Goal: Task Accomplishment & Management: Use online tool/utility

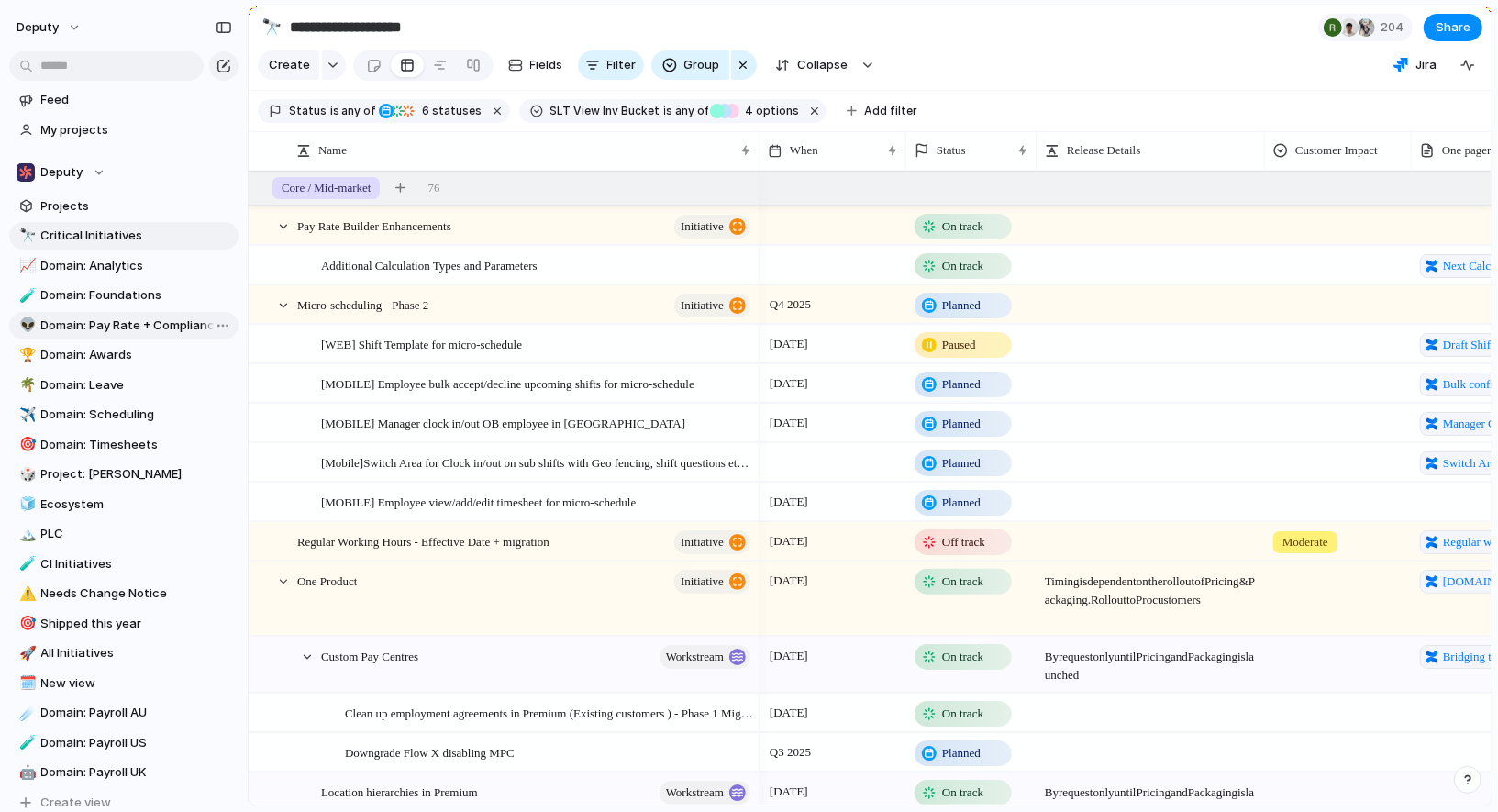
click at [123, 326] on span "Domain: Pay Rate + Compliance" at bounding box center [136, 326] width 190 height 18
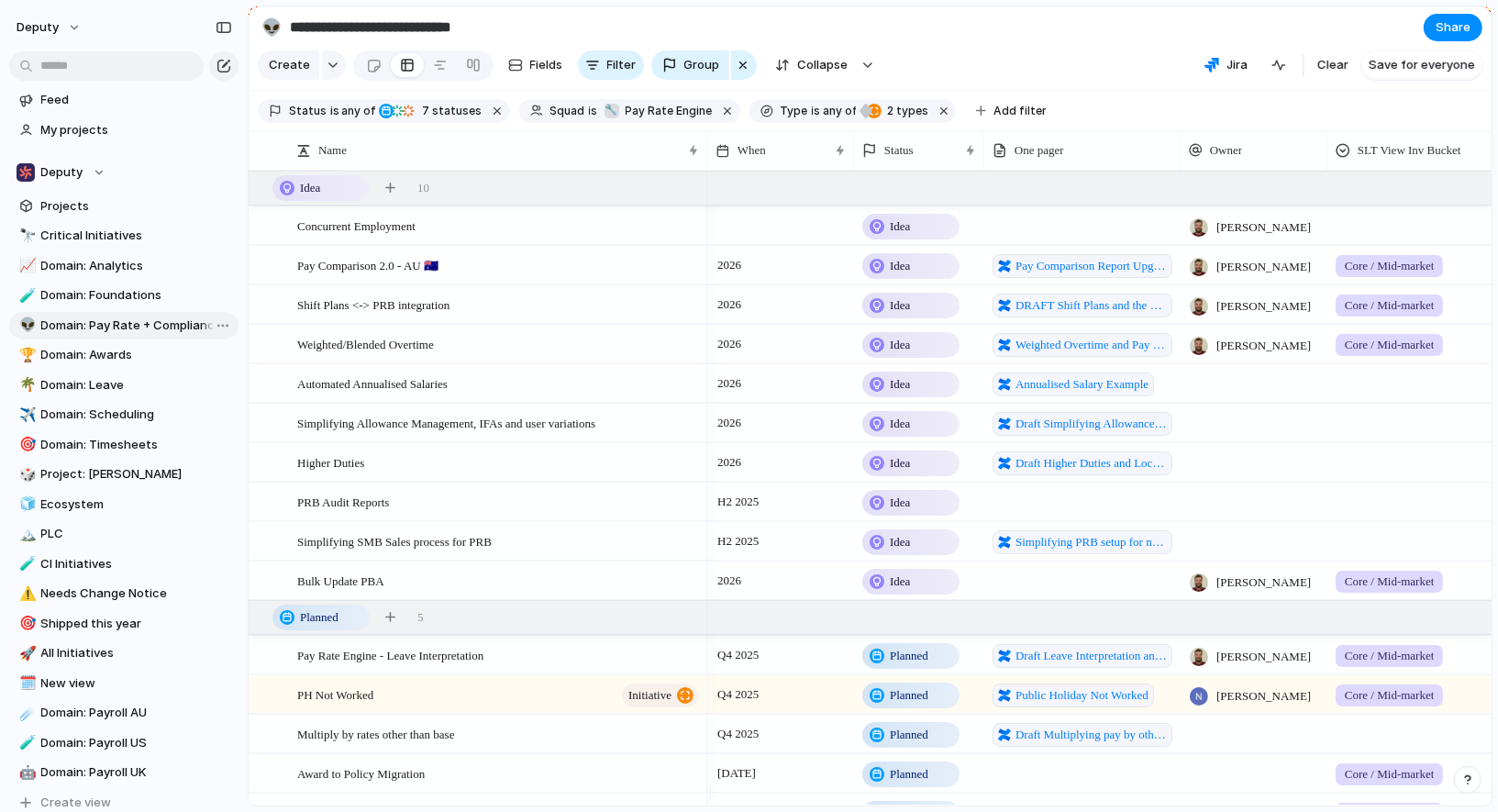
type input "**********"
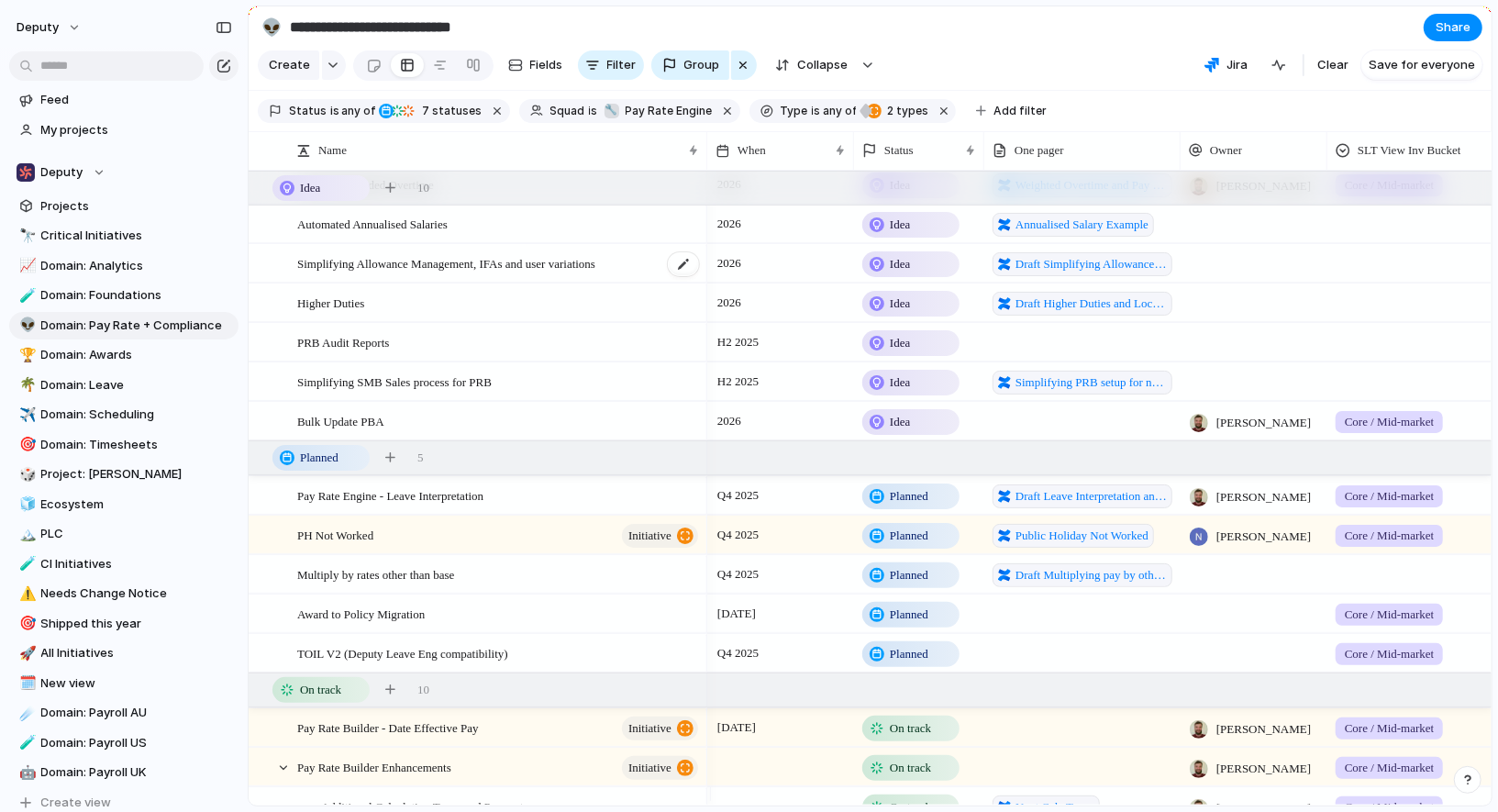
scroll to position [223, 0]
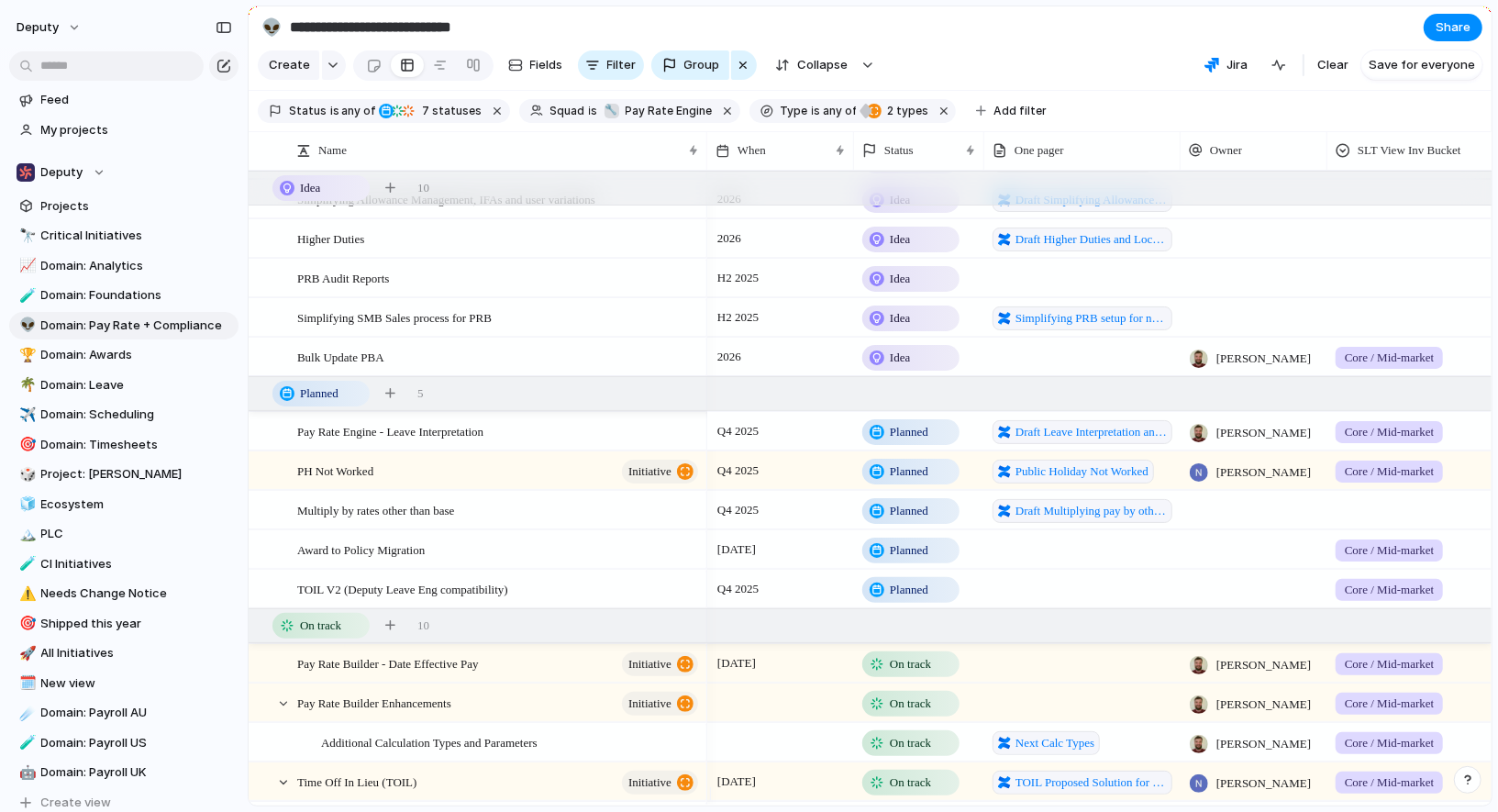
click at [800, 441] on div "Q4 2025" at bounding box center [781, 428] width 145 height 29
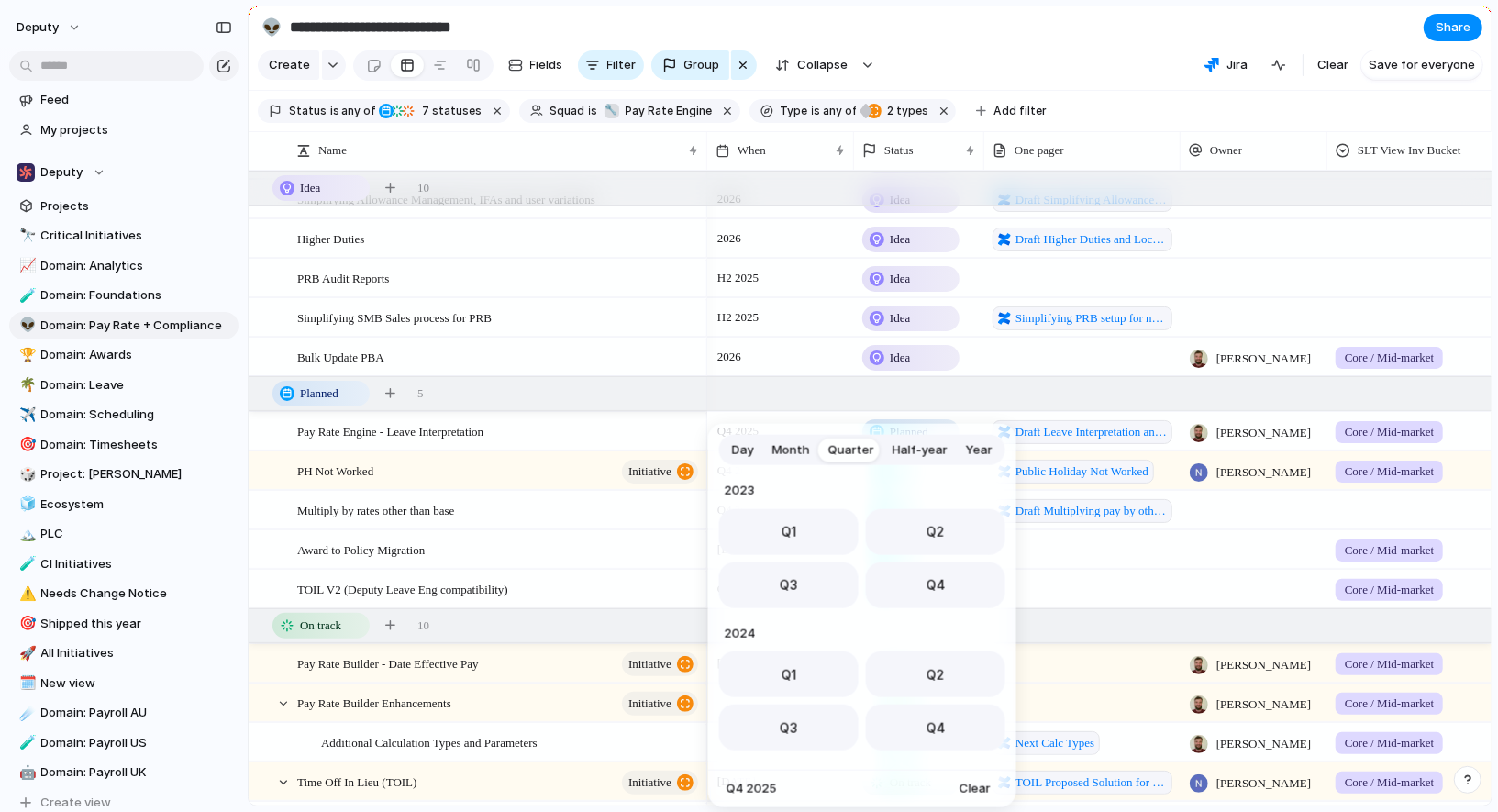
scroll to position [291, 0]
click at [837, 721] on button "Q3" at bounding box center [789, 722] width 140 height 46
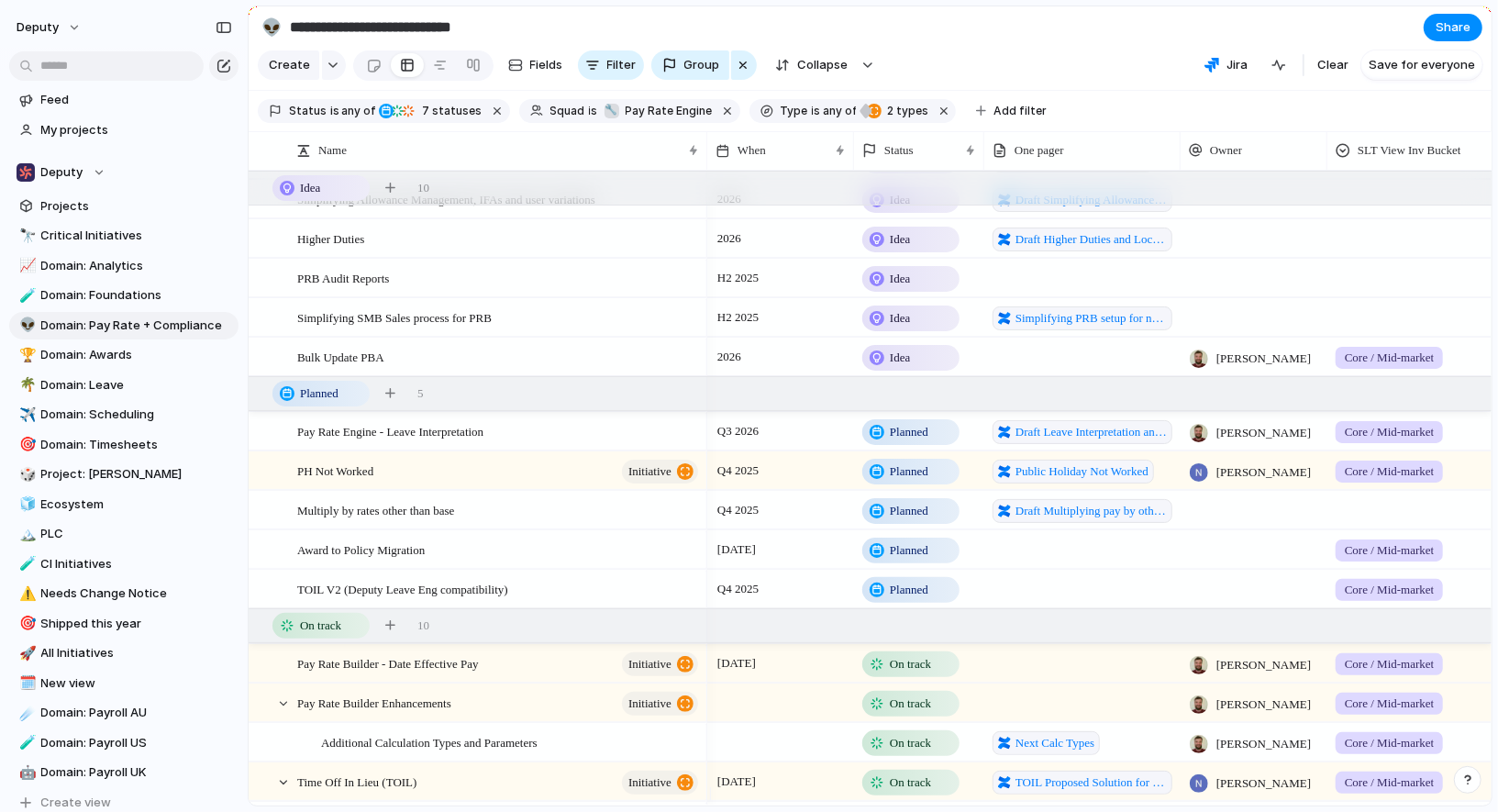
click at [813, 482] on div "Q4 2025" at bounding box center [781, 467] width 145 height 29
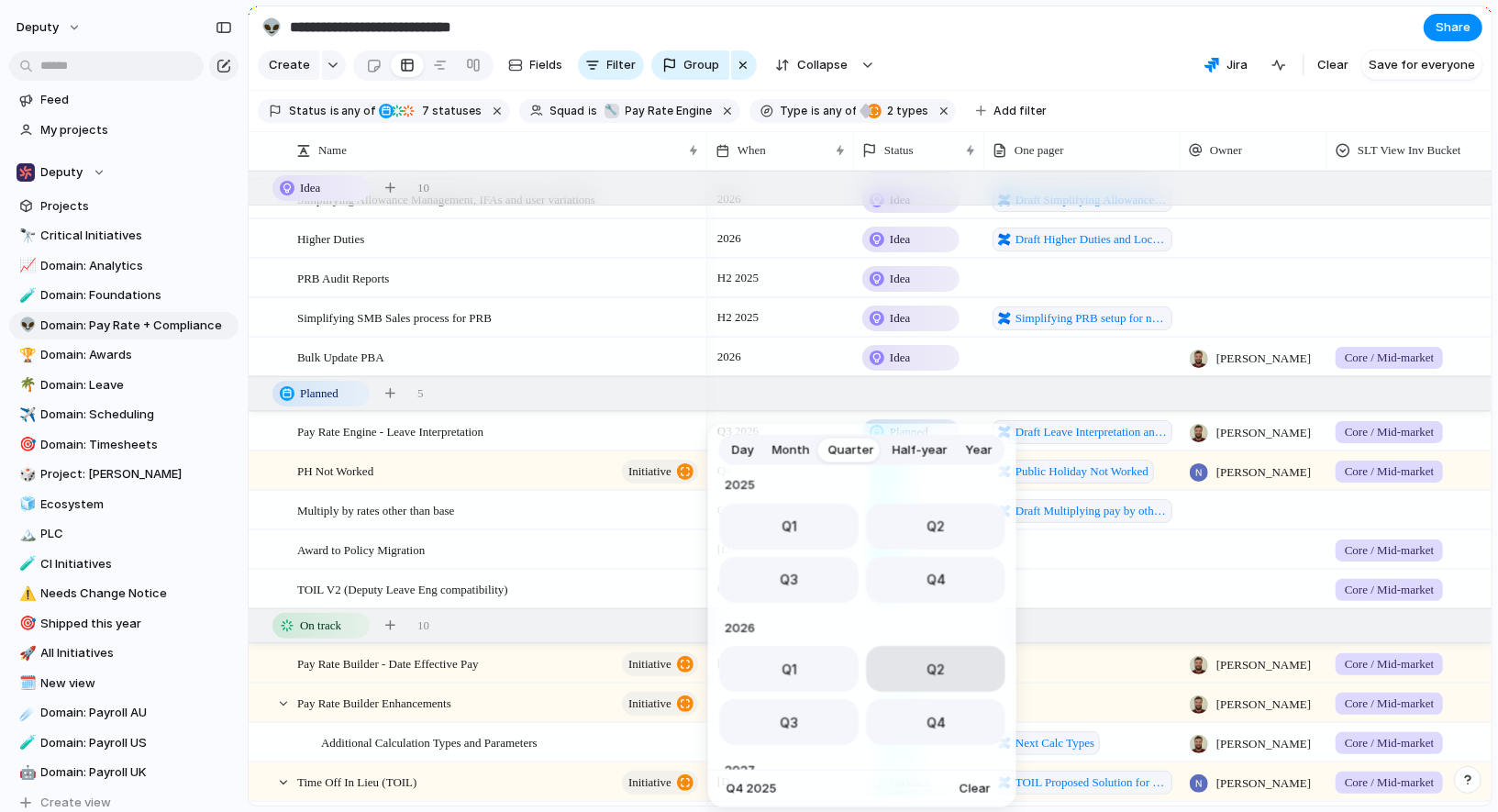
click at [879, 682] on button "Q2" at bounding box center [936, 669] width 140 height 46
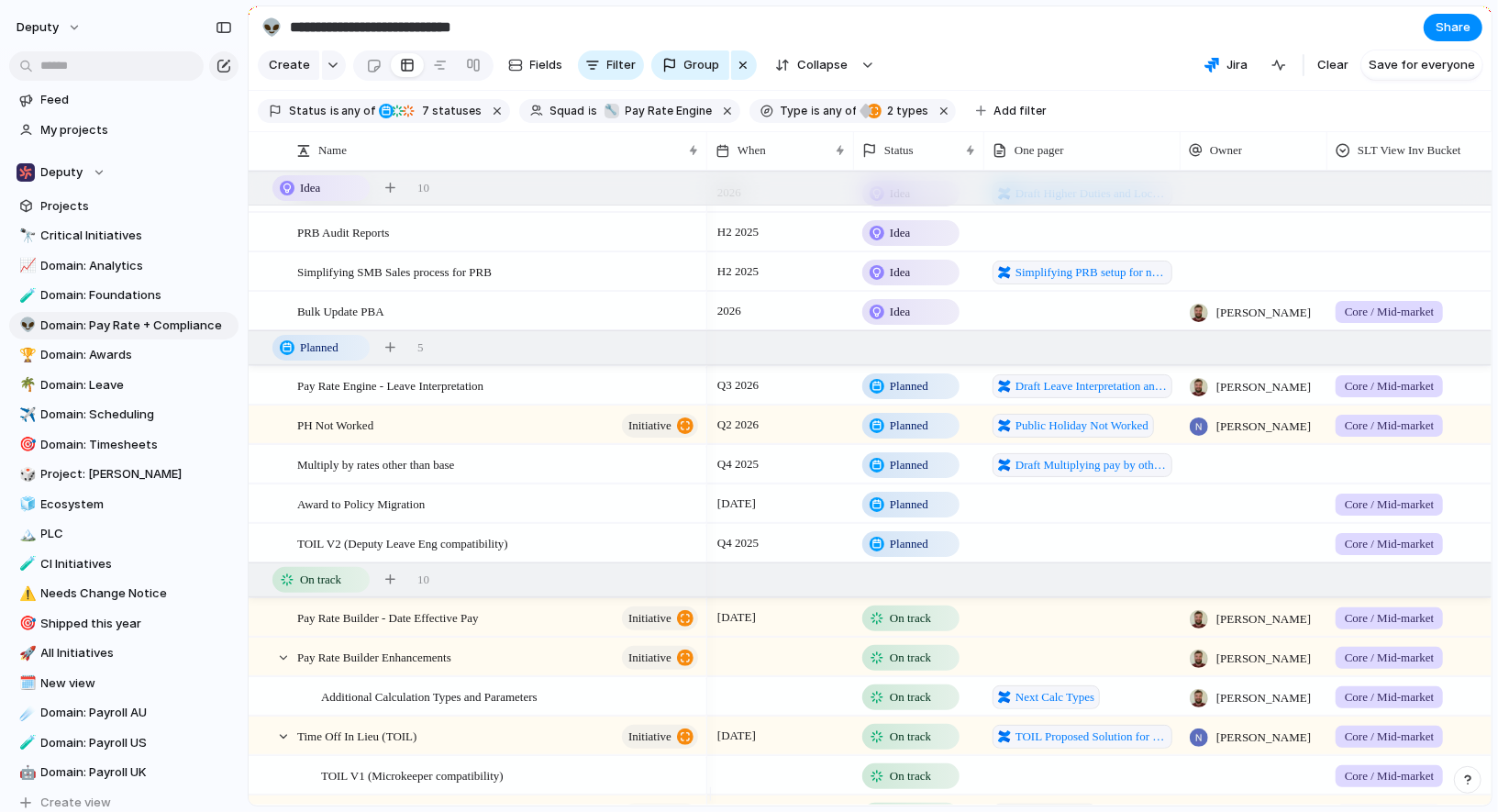
scroll to position [281, 0]
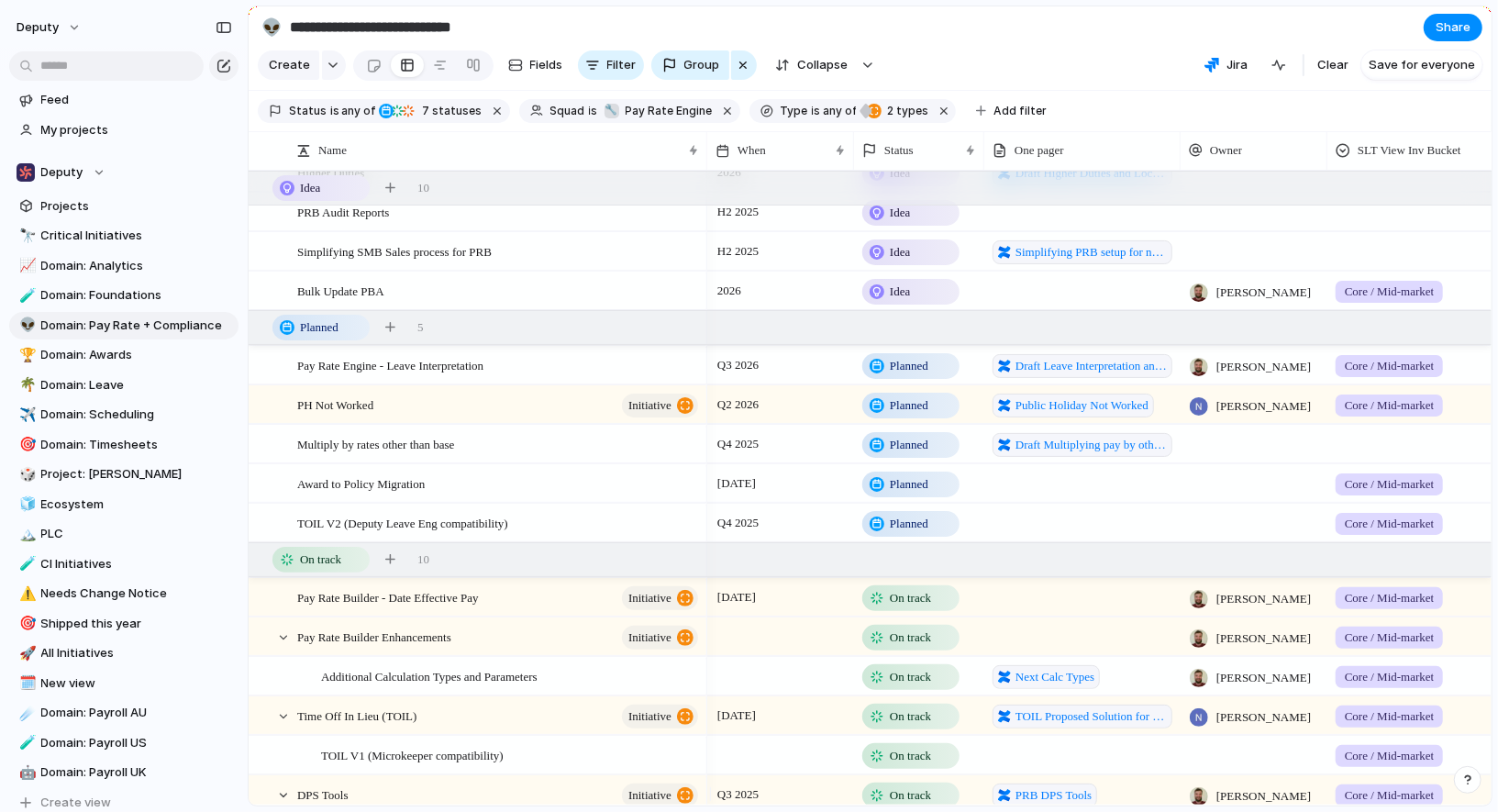
click at [890, 491] on span "Planned" at bounding box center [909, 485] width 39 height 18
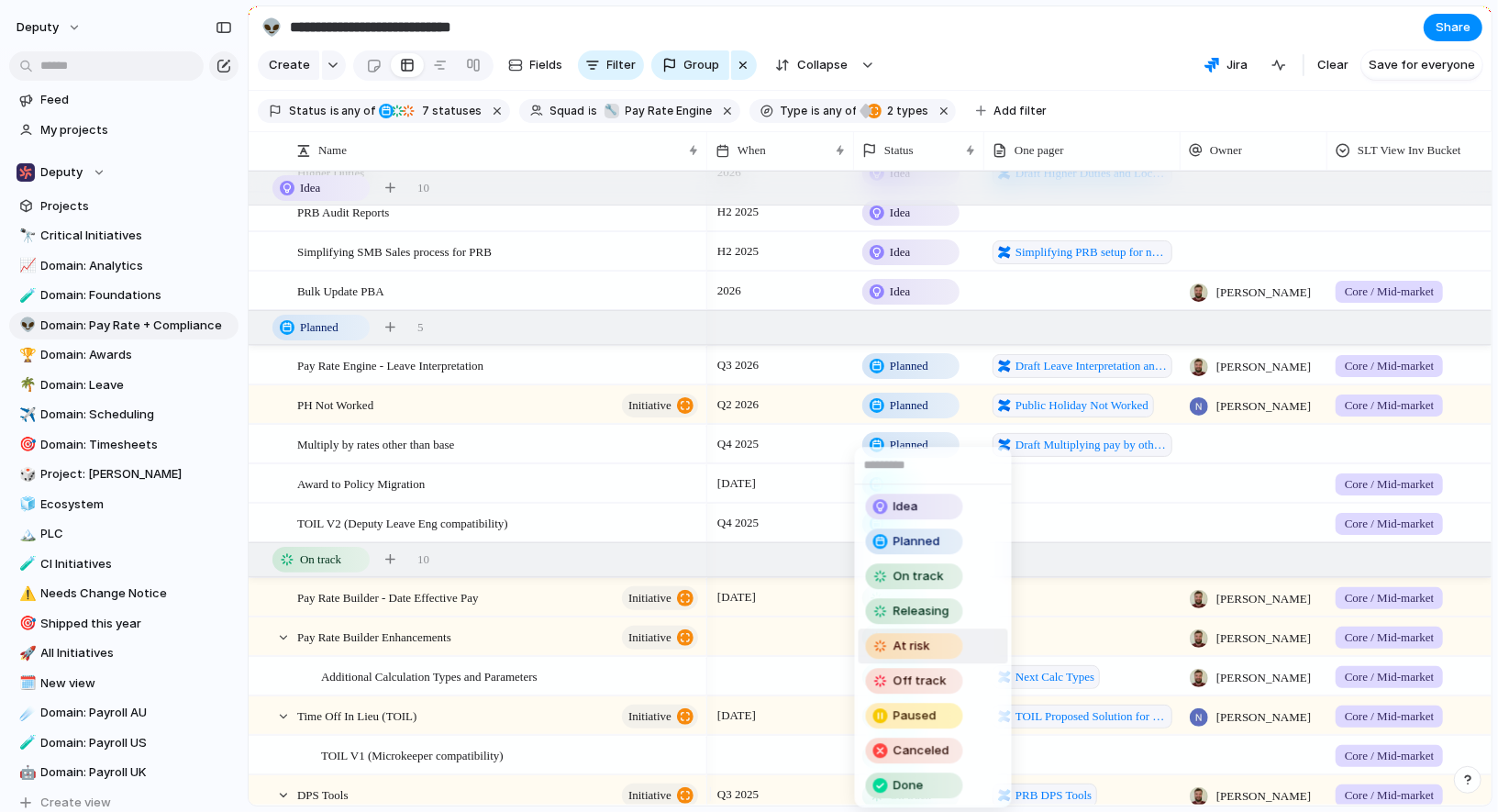
click at [894, 637] on span "At risk" at bounding box center [911, 646] width 37 height 18
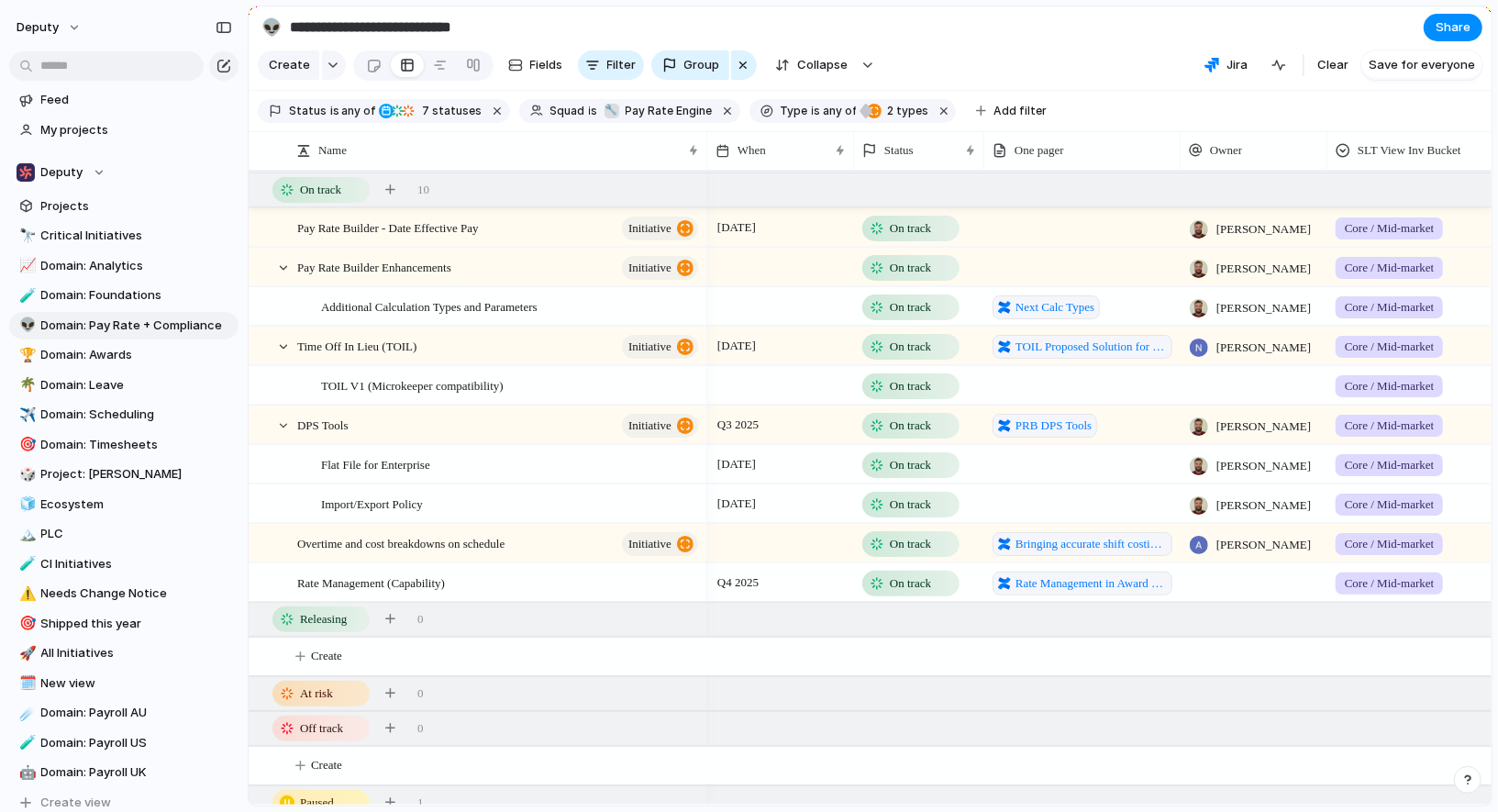
click at [799, 469] on div "[DATE]" at bounding box center [781, 461] width 145 height 29
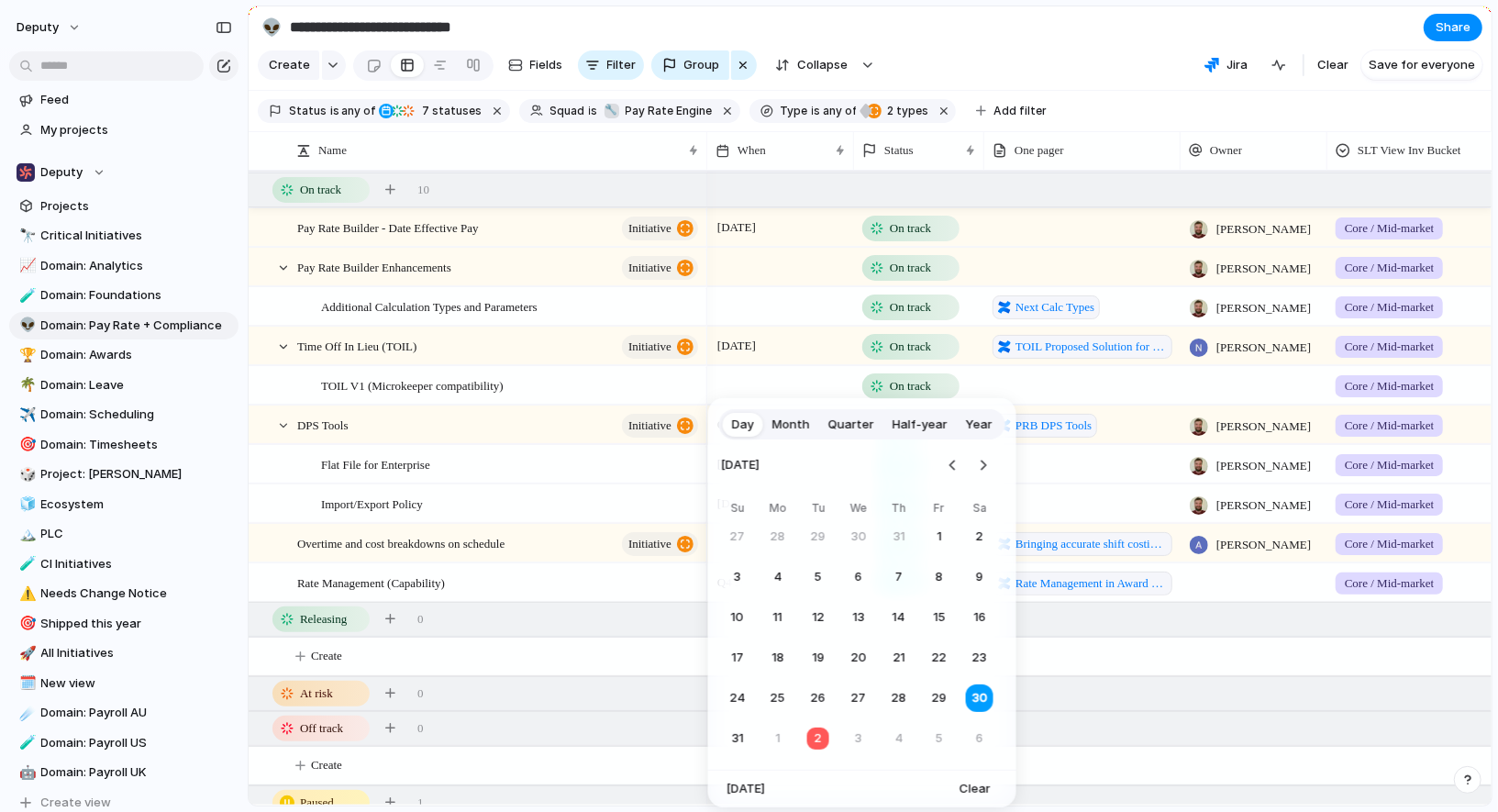
click at [798, 426] on span "Month" at bounding box center [791, 425] width 38 height 18
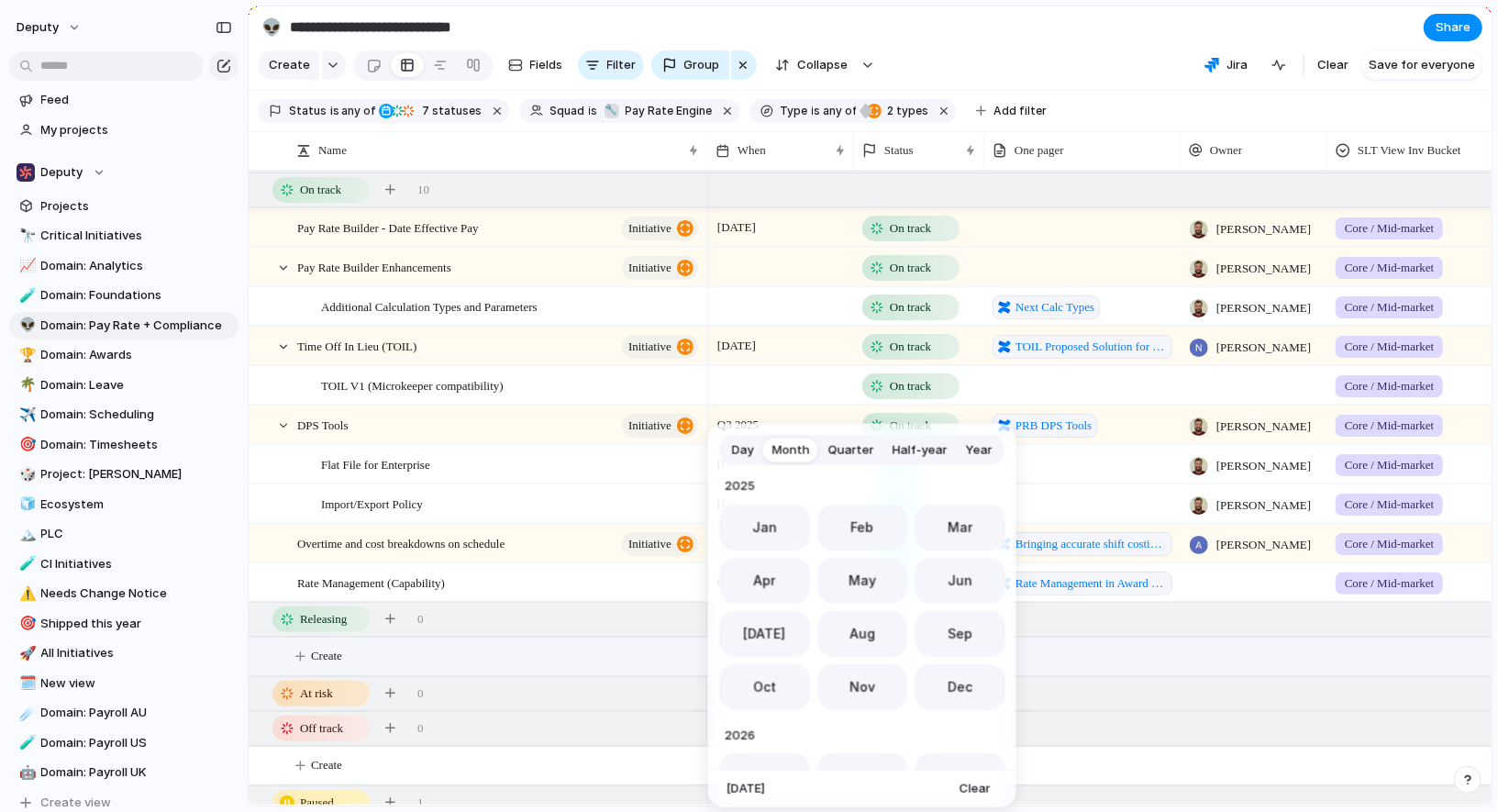
click at [947, 636] on span "Sep" at bounding box center [959, 633] width 25 height 19
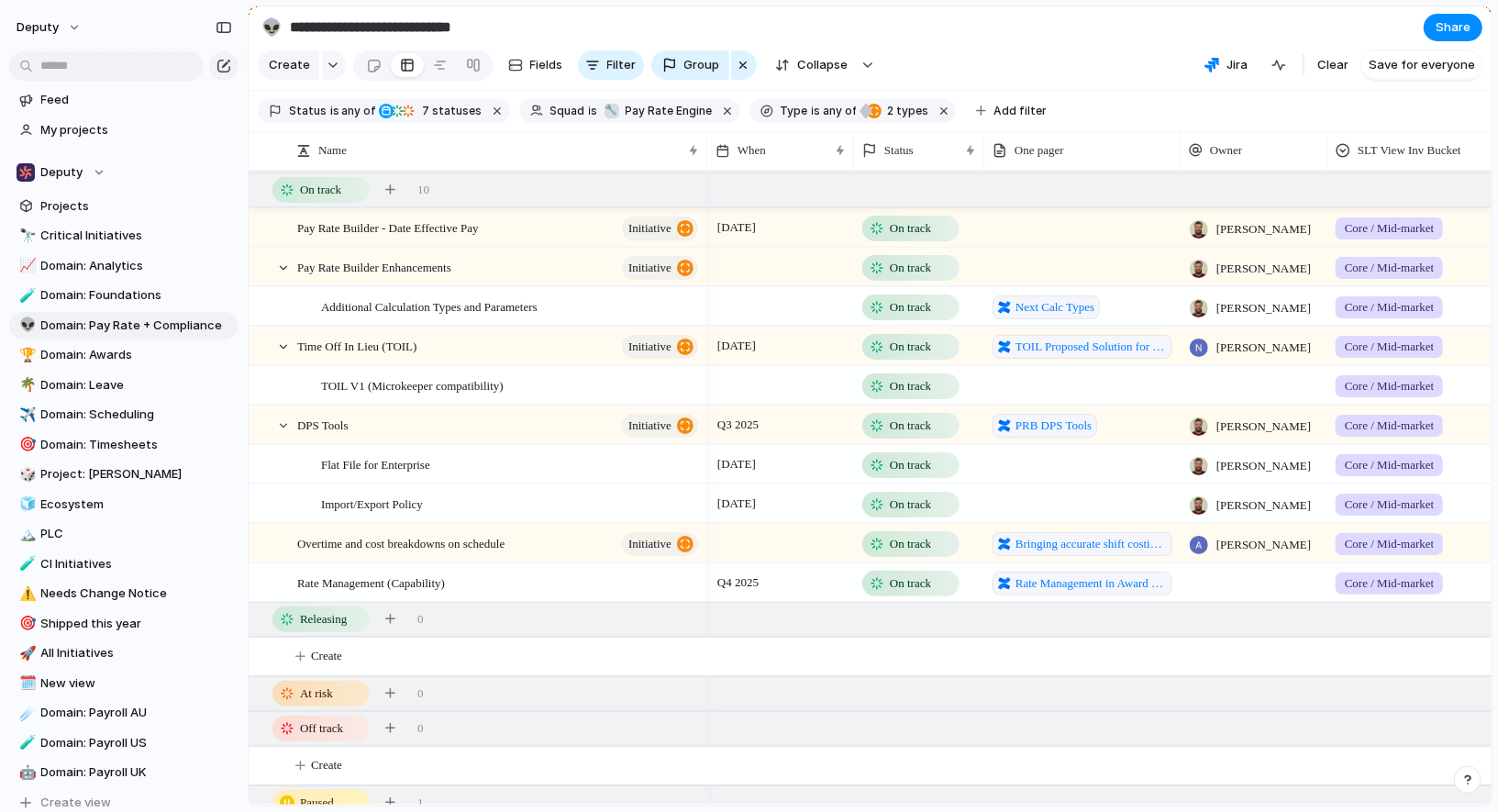
click at [828, 515] on div "[DATE]" at bounding box center [781, 500] width 145 height 29
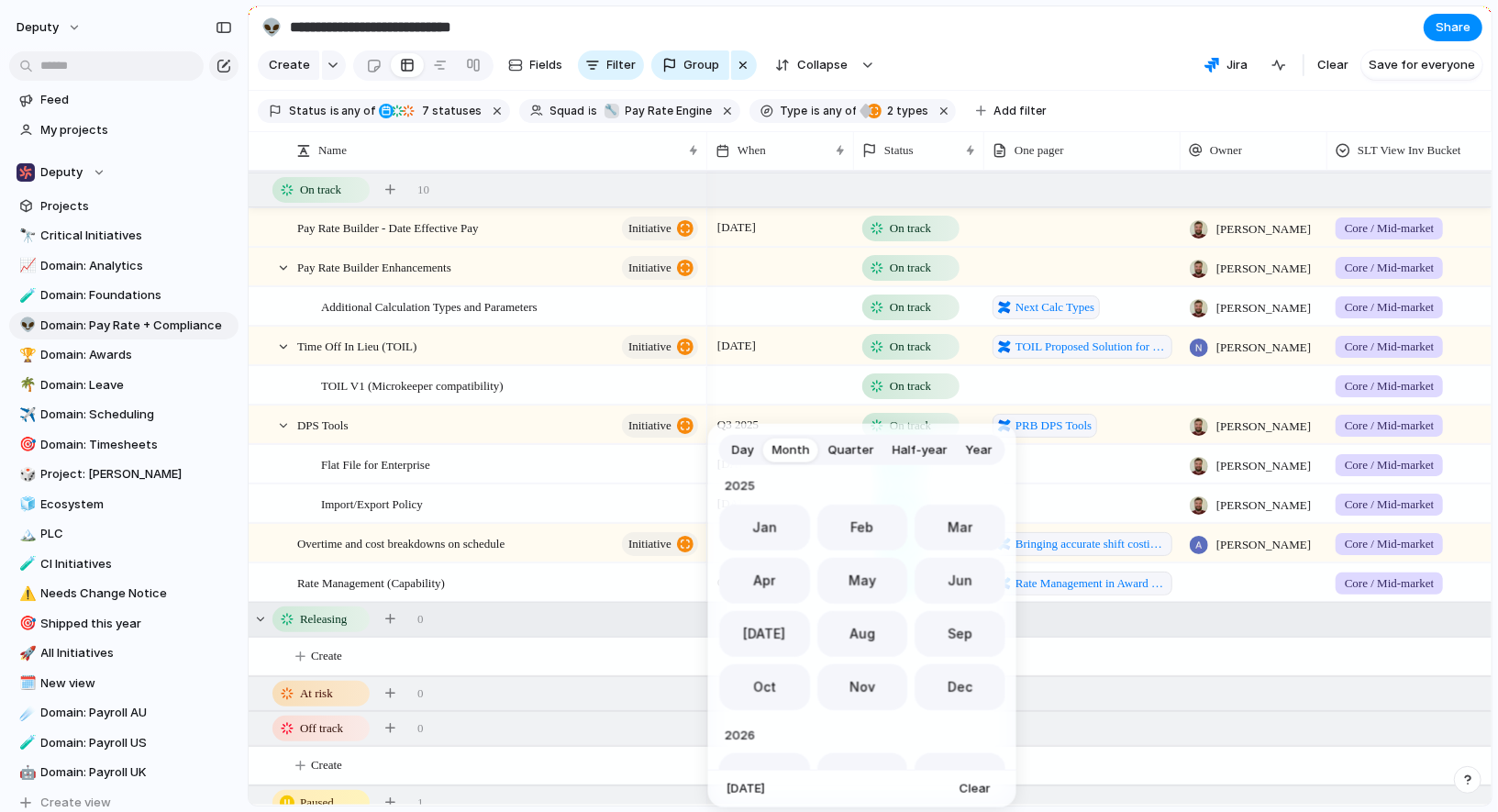
drag, startPoint x: 794, startPoint y: 677, endPoint x: 811, endPoint y: 631, distance: 49.0
click at [794, 677] on button "Oct" at bounding box center [764, 686] width 91 height 46
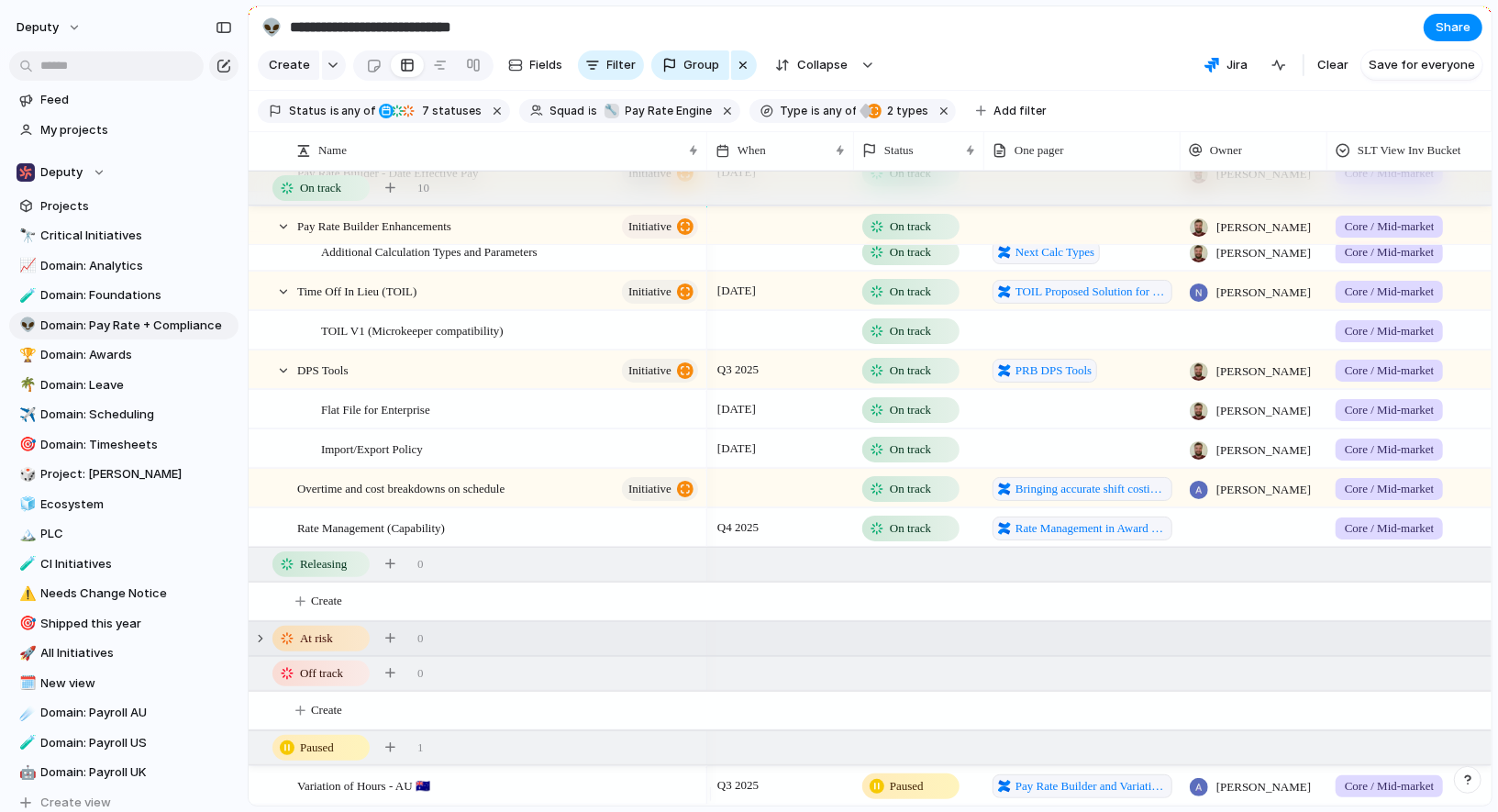
click at [470, 631] on div "At risk 0" at bounding box center [872, 638] width 1247 height 33
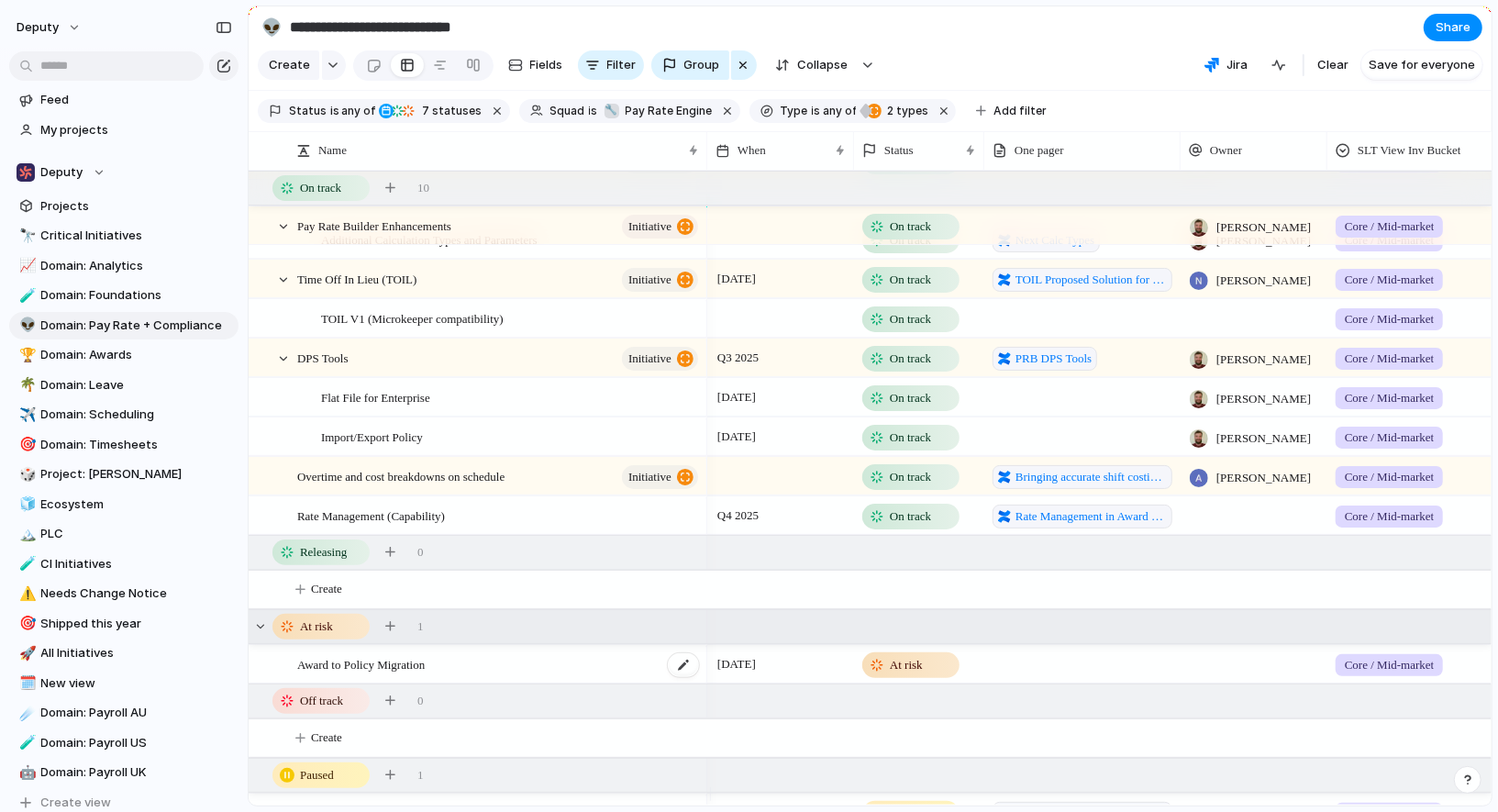
click at [473, 673] on div "Award to Policy Migration" at bounding box center [498, 664] width 404 height 38
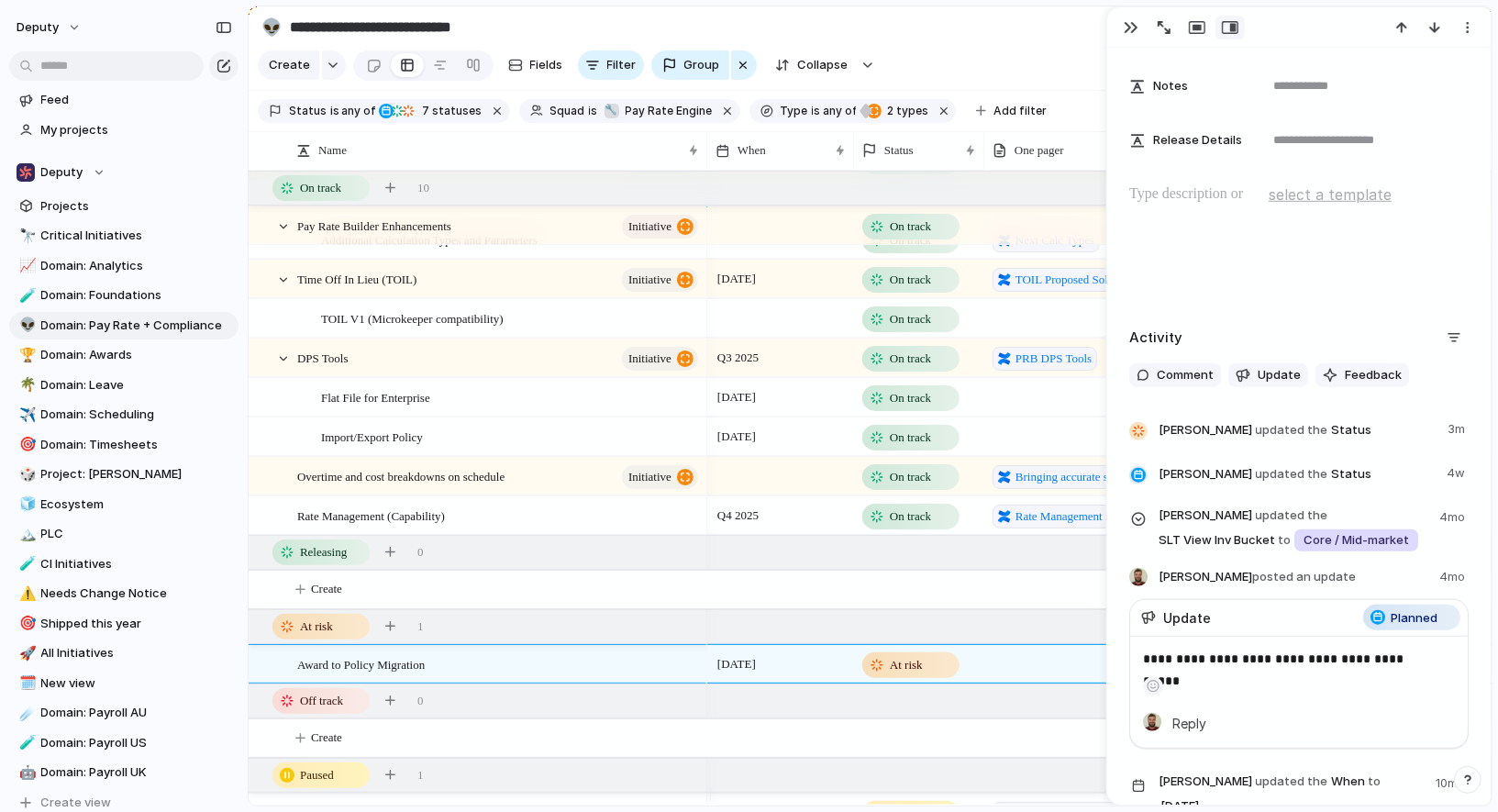
scroll to position [854, 0]
click at [1265, 378] on span "Update" at bounding box center [1278, 374] width 43 height 18
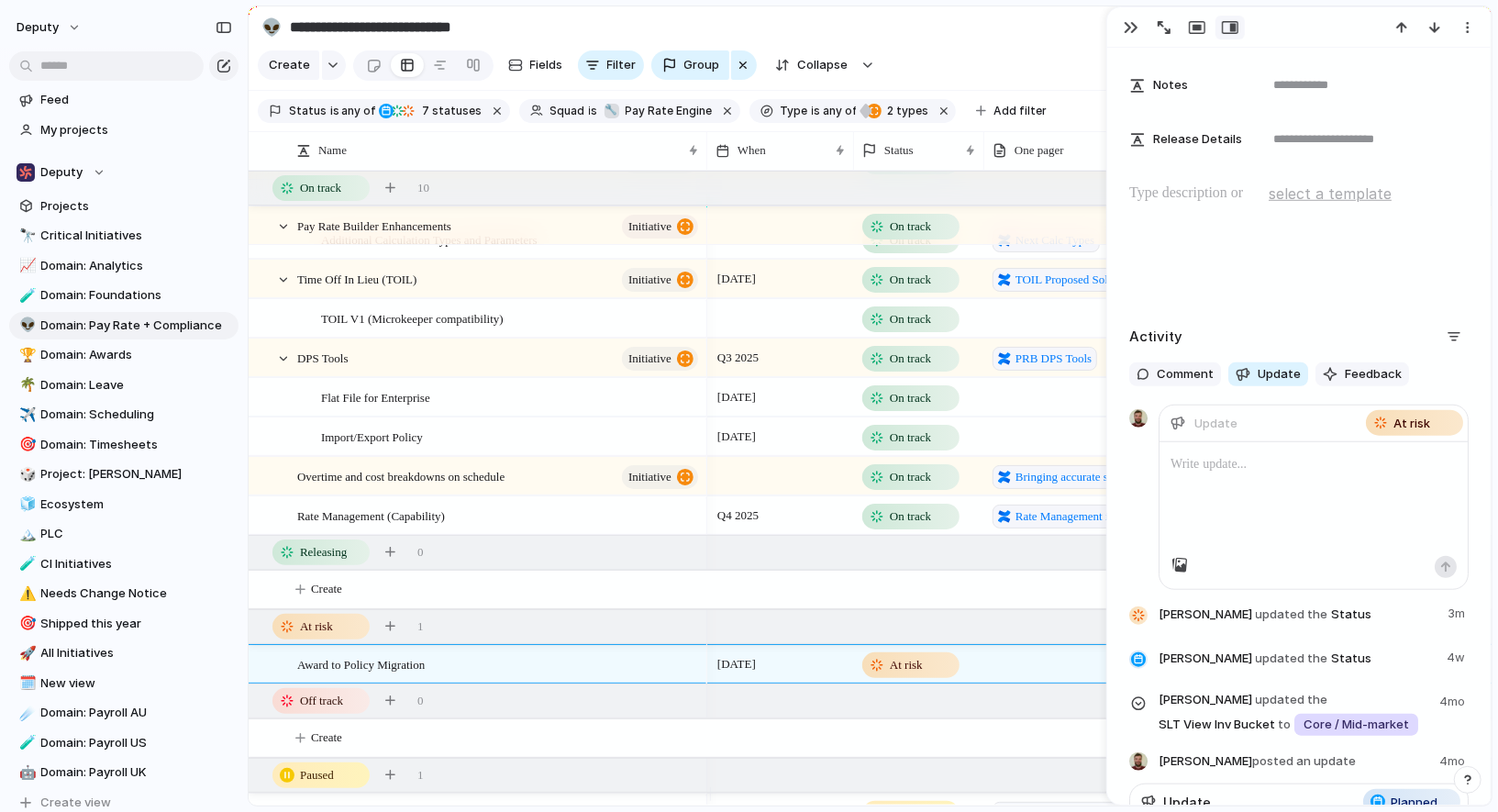
click at [1251, 464] on p at bounding box center [1313, 464] width 286 height 22
click at [1440, 562] on div "button" at bounding box center [1446, 566] width 11 height 11
